Goal: Register for event/course

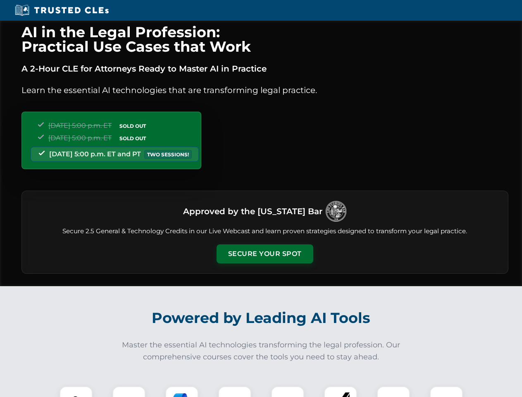
click at [264, 254] on button "Secure Your Spot" at bounding box center [265, 253] width 97 height 19
click at [76, 391] on img at bounding box center [76, 403] width 24 height 24
click at [129, 391] on div at bounding box center [128, 402] width 33 height 33
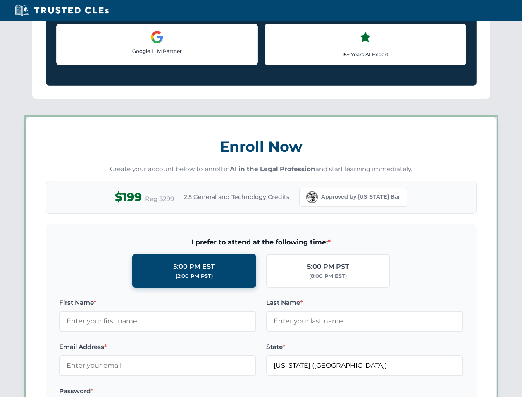
click at [235, 391] on label "Password *" at bounding box center [157, 391] width 197 height 10
